Goal: Transaction & Acquisition: Subscribe to service/newsletter

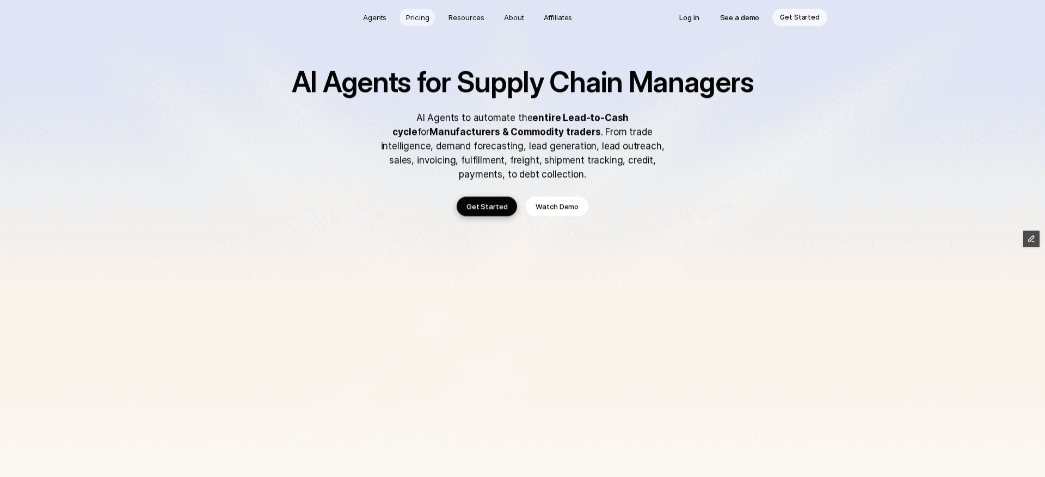
click at [422, 16] on p "Pricing" at bounding box center [417, 17] width 23 height 11
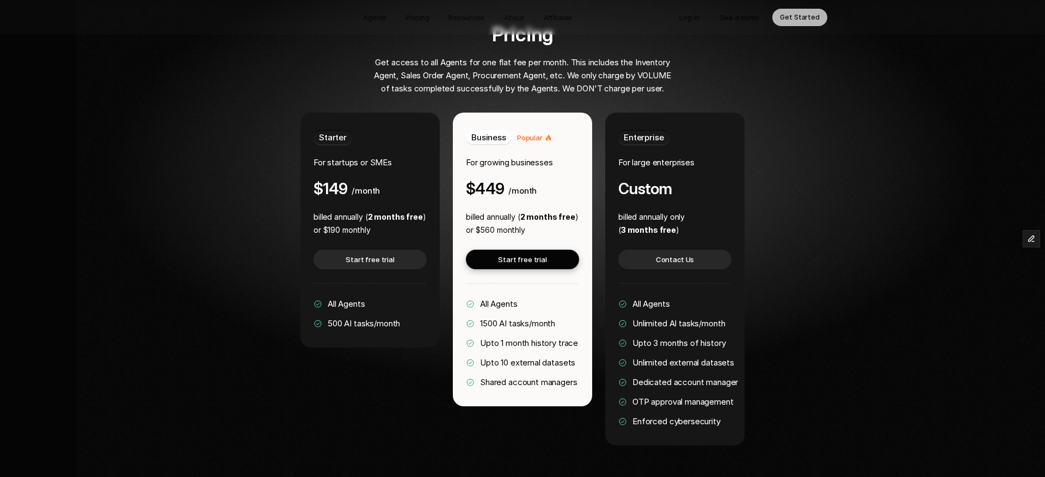
scroll to position [2044, 0]
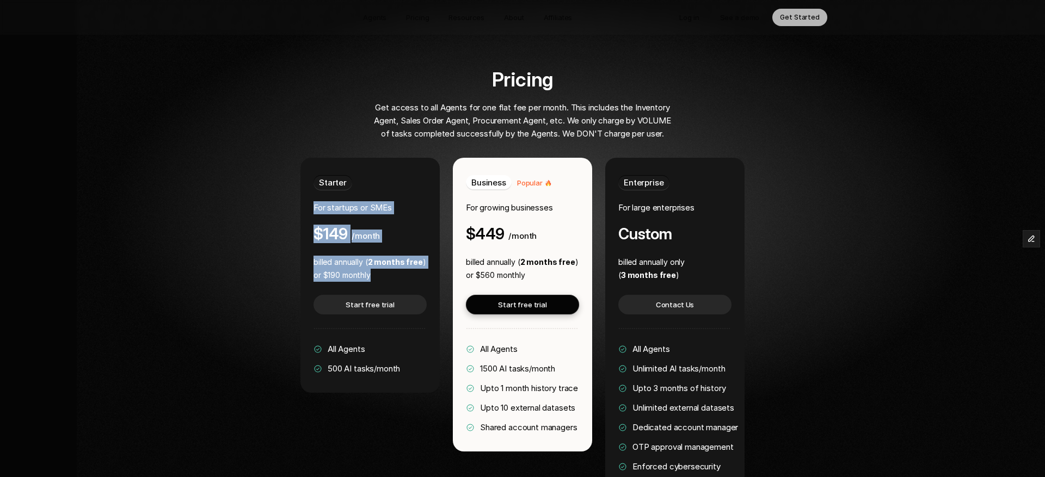
drag, startPoint x: 314, startPoint y: 174, endPoint x: 380, endPoint y: 241, distance: 93.9
click at [380, 241] on div "Starter For startups or SMEs $149 /month billed annually ( 2 months free ) or $…" at bounding box center [369, 275] width 139 height 235
click at [289, 226] on div "Pricing Get access to all Agents for one flat fee per month. This includes the …" at bounding box center [523, 280] width 836 height 422
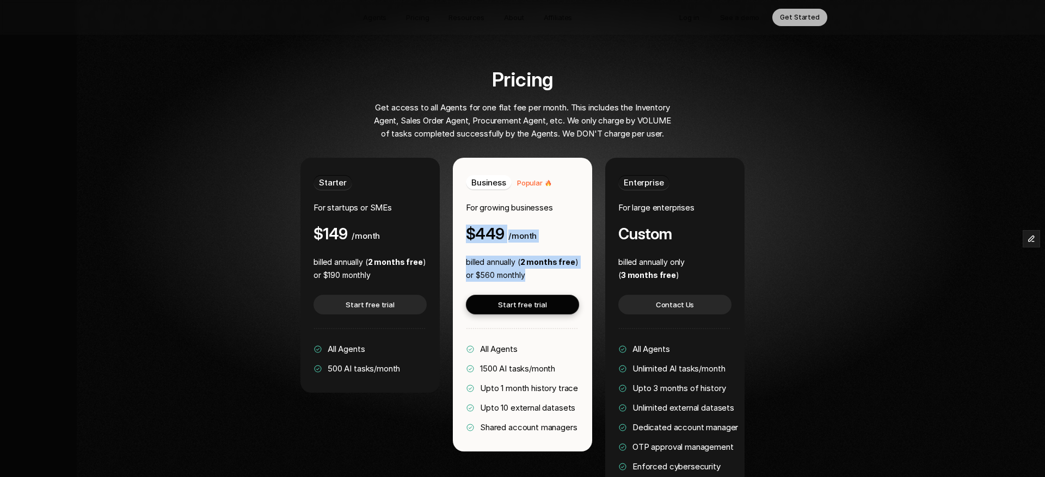
drag, startPoint x: 468, startPoint y: 200, endPoint x: 532, endPoint y: 244, distance: 77.6
click at [532, 244] on div "Business Popular For growing businesses $449 /month billed annually ( 2 months …" at bounding box center [522, 305] width 139 height 294
click at [514, 225] on div "$449 /month" at bounding box center [501, 233] width 71 height 17
drag, startPoint x: 469, startPoint y: 200, endPoint x: 527, endPoint y: 244, distance: 73.8
click at [527, 244] on div "Business Popular For growing businesses $449 /month billed annually ( 2 months …" at bounding box center [522, 305] width 139 height 294
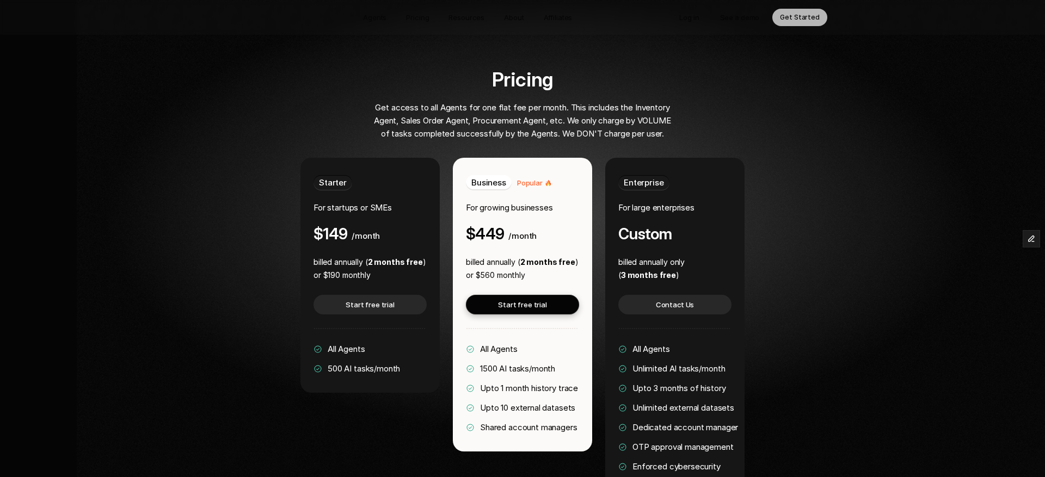
click at [466, 182] on div "Business Popular For growing businesses $449 /month" at bounding box center [522, 209] width 113 height 68
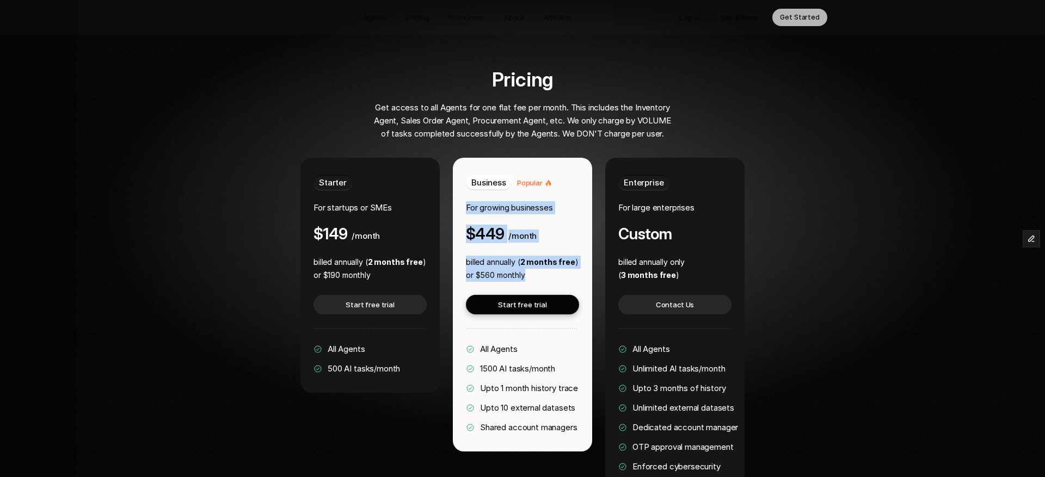
drag, startPoint x: 468, startPoint y: 174, endPoint x: 532, endPoint y: 241, distance: 92.8
click at [532, 241] on div "Business Popular For growing businesses $449 /month billed annually ( 2 months …" at bounding box center [522, 305] width 139 height 294
click at [478, 201] on p "For growing businesses" at bounding box center [509, 207] width 87 height 13
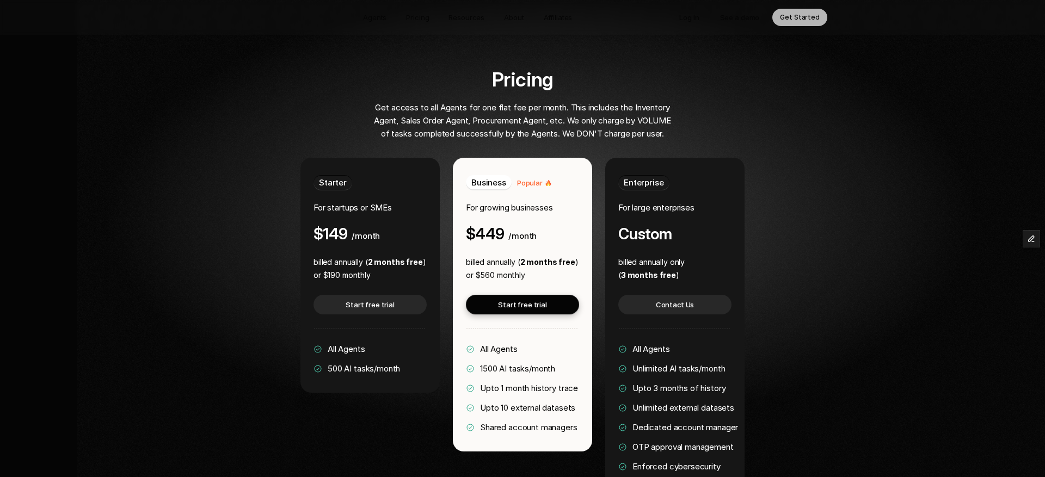
click at [238, 198] on div "Pricing Get access to all Agents for one flat fee per month. This includes the …" at bounding box center [523, 280] width 836 height 422
drag, startPoint x: 318, startPoint y: 201, endPoint x: 370, endPoint y: 210, distance: 52.4
click at [370, 225] on div "$149 /month" at bounding box center [347, 233] width 66 height 17
click at [469, 225] on h4 "$449" at bounding box center [485, 233] width 38 height 17
click at [497, 256] on p "billed annually ( 2 months free )" at bounding box center [522, 262] width 113 height 13
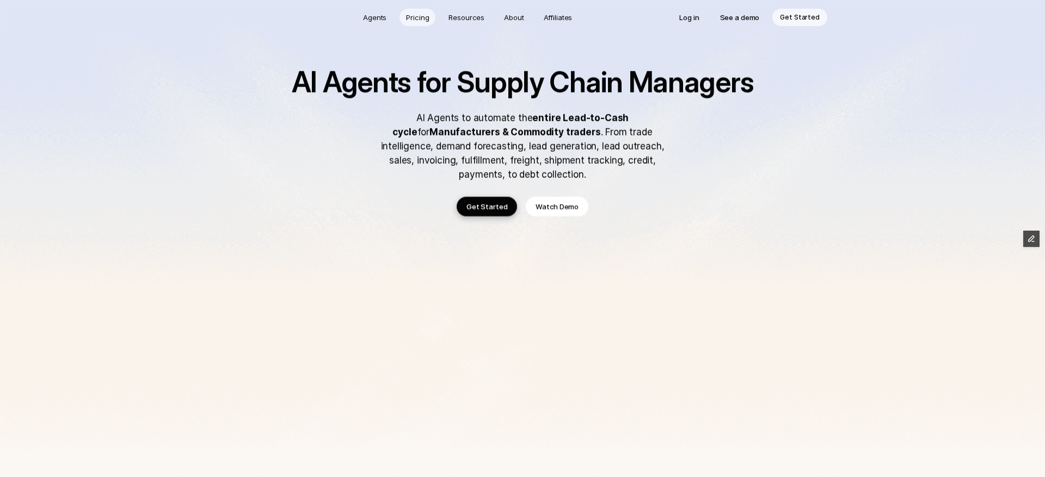
click at [419, 16] on p "Pricing" at bounding box center [417, 17] width 23 height 11
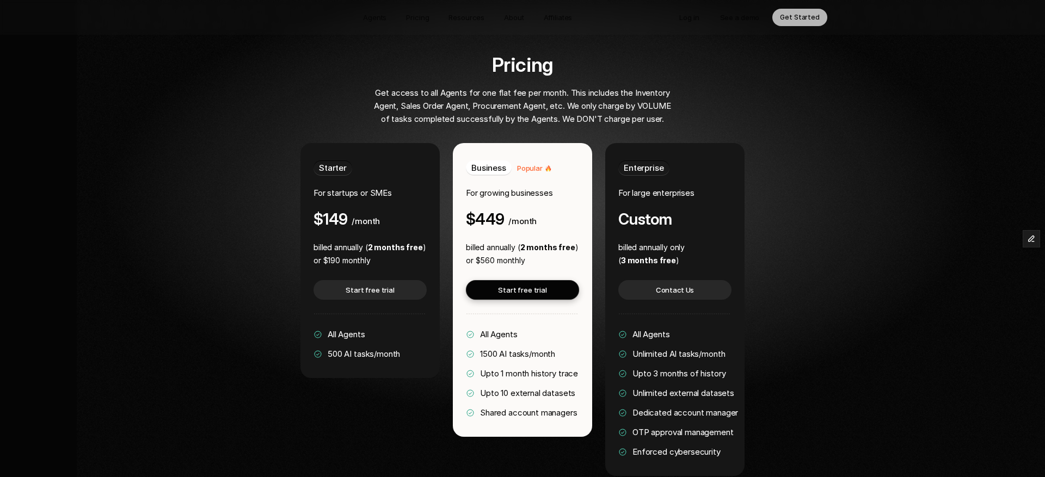
scroll to position [2002, 0]
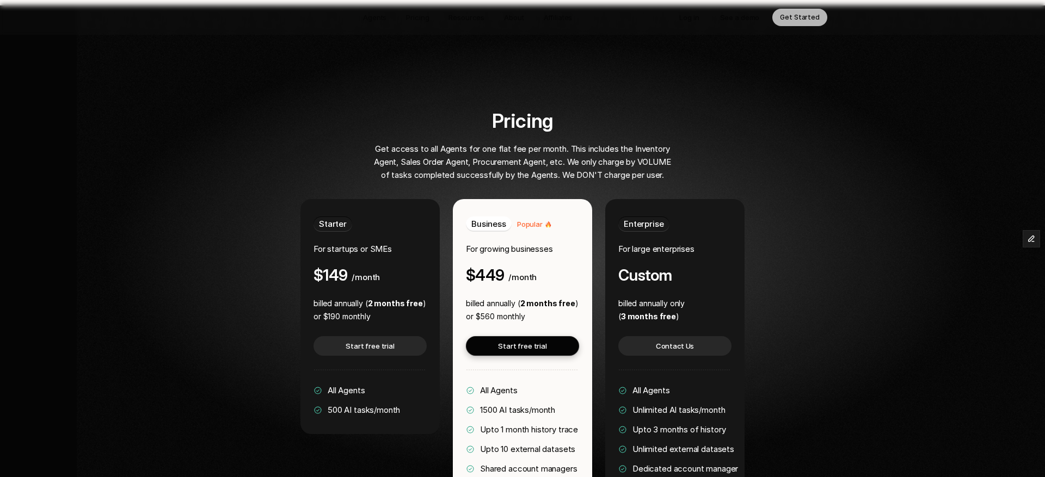
click at [311, 110] on h2 "Pricing" at bounding box center [522, 121] width 479 height 22
